Goal: Task Accomplishment & Management: Complete application form

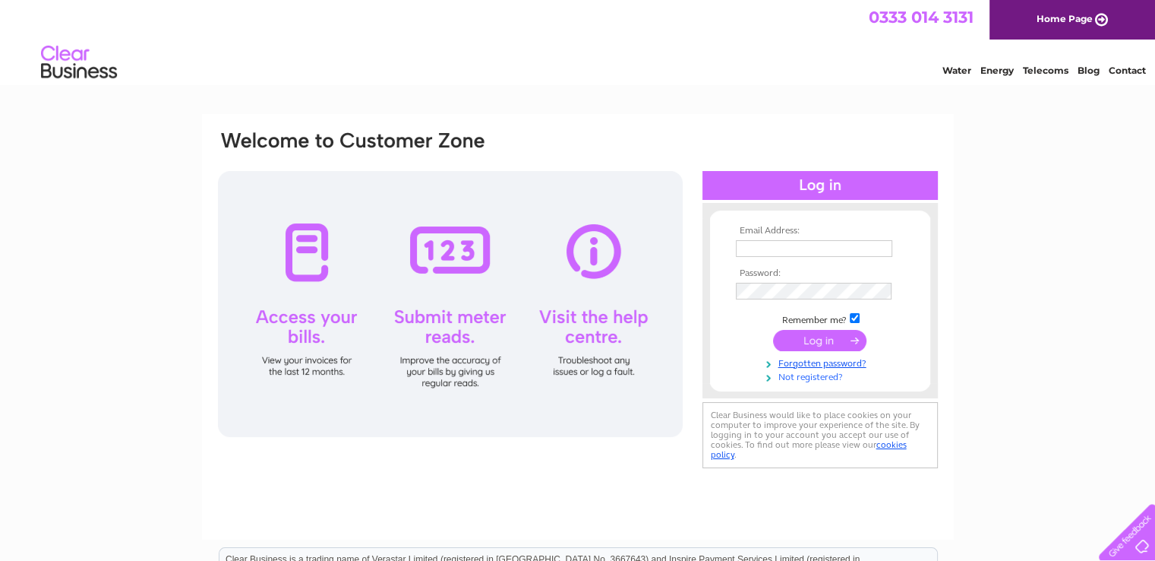
click at [796, 378] on link "Not registered?" at bounding box center [822, 375] width 172 height 14
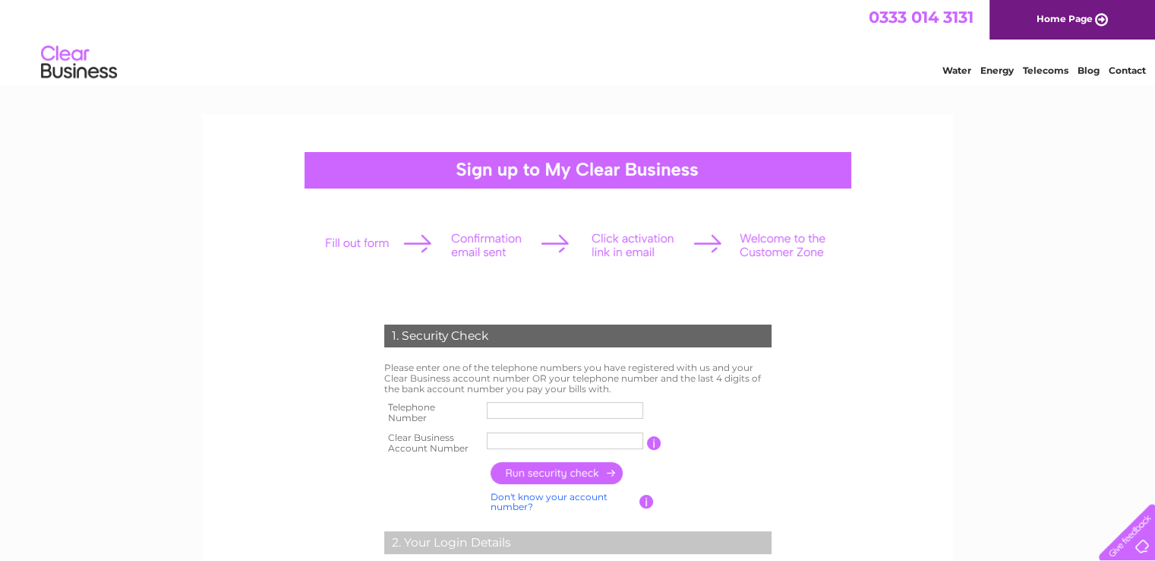
drag, startPoint x: 796, startPoint y: 368, endPoint x: 1057, endPoint y: 375, distance: 260.6
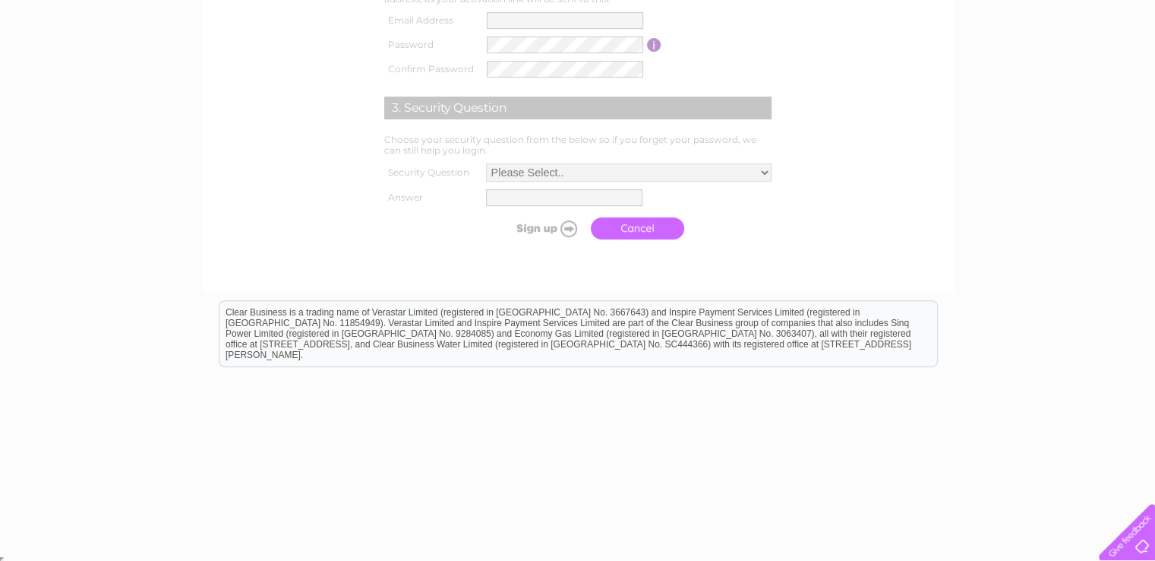
scroll to position [589, 0]
click at [1057, 375] on html "Clear Business is a trading name of Verastar Limited (registered in [GEOGRAPHIC…" at bounding box center [577, 337] width 1155 height 97
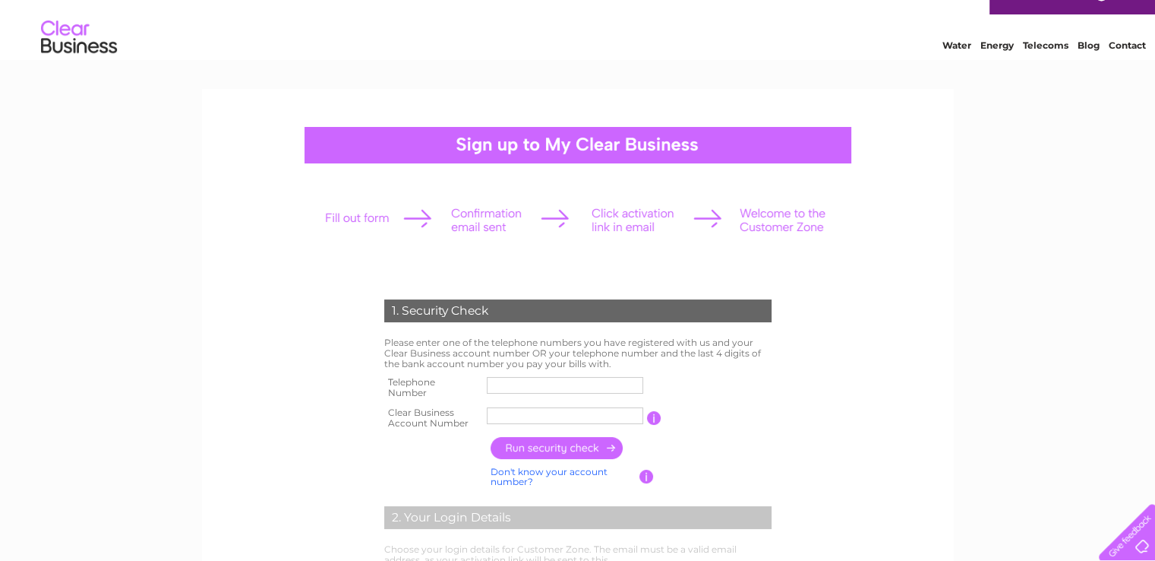
scroll to position [0, 0]
